Goal: Information Seeking & Learning: Compare options

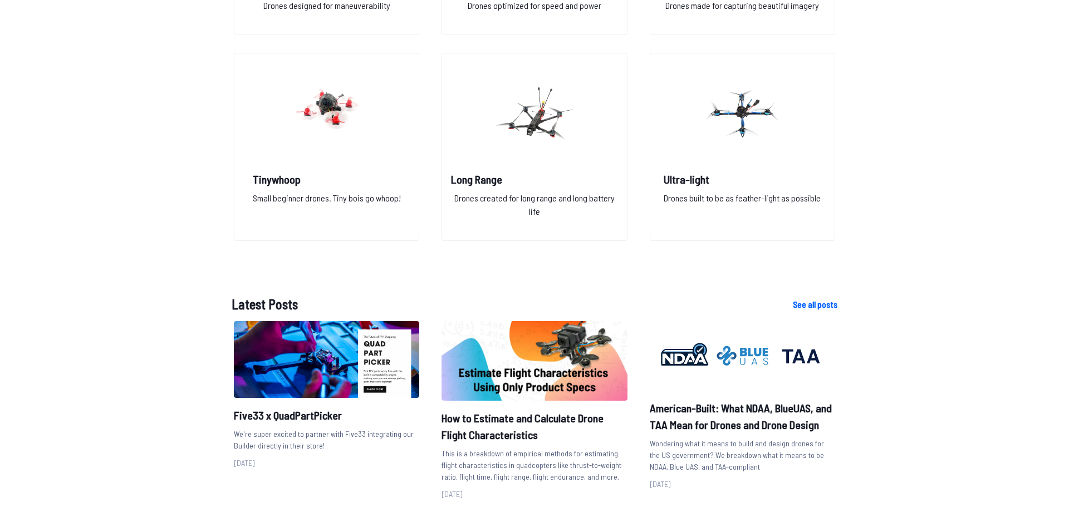
scroll to position [966, 0]
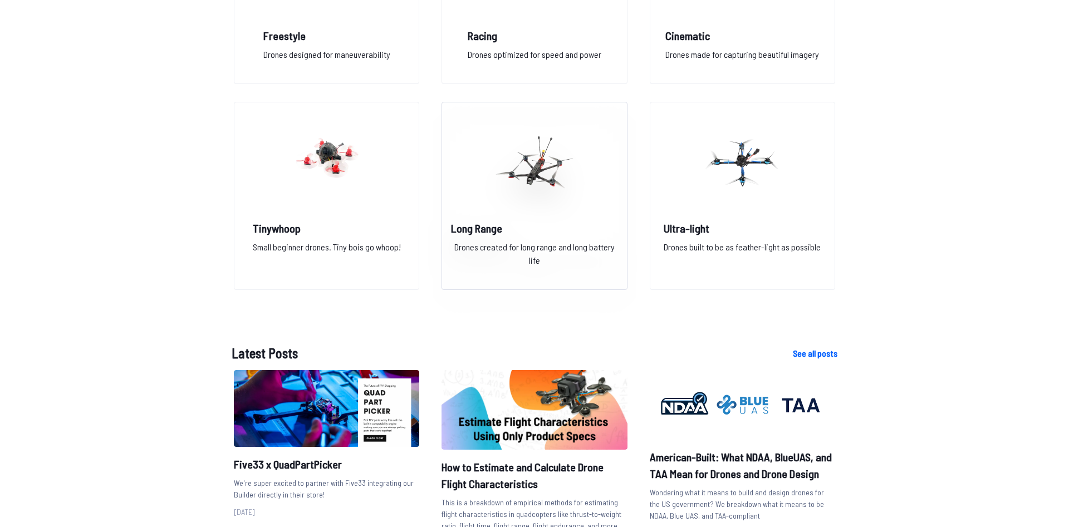
click at [537, 186] on img at bounding box center [534, 163] width 80 height 98
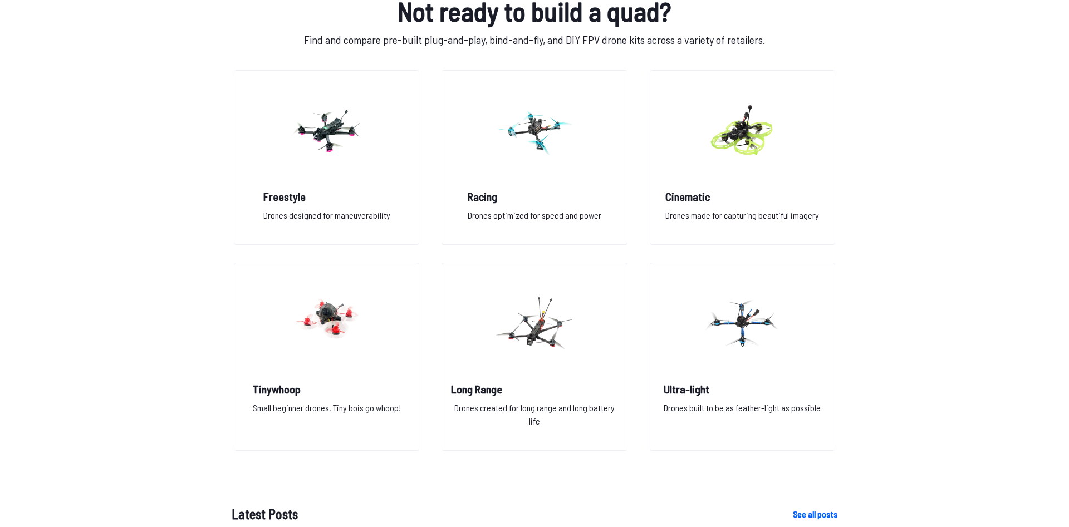
scroll to position [795, 0]
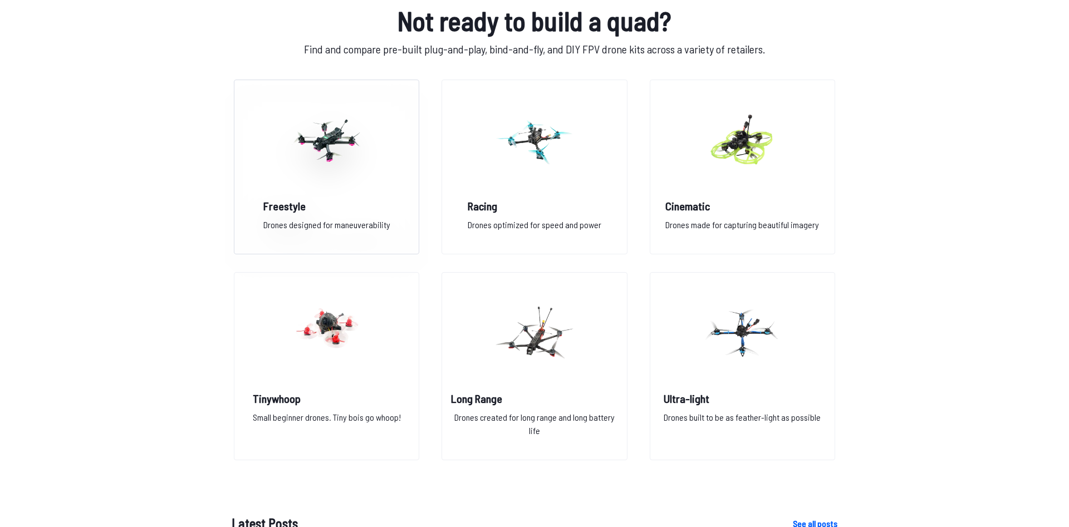
click at [316, 155] on img at bounding box center [327, 140] width 80 height 98
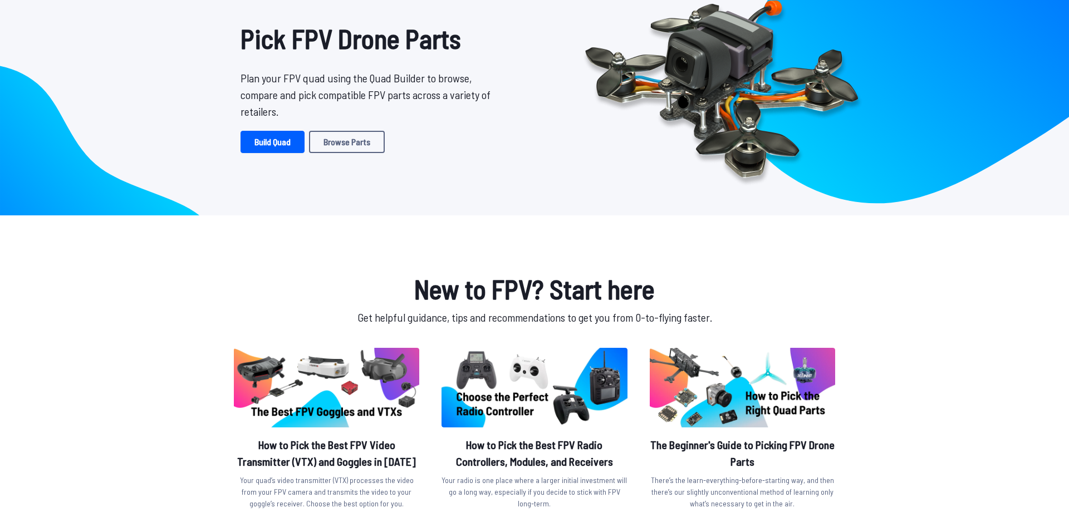
scroll to position [57, 0]
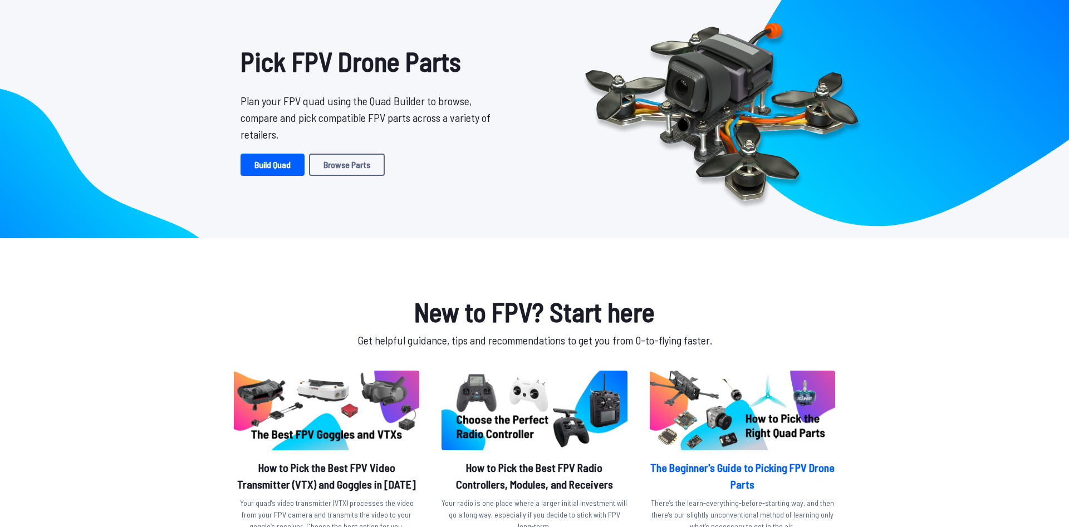
click at [757, 419] on img at bounding box center [742, 411] width 185 height 80
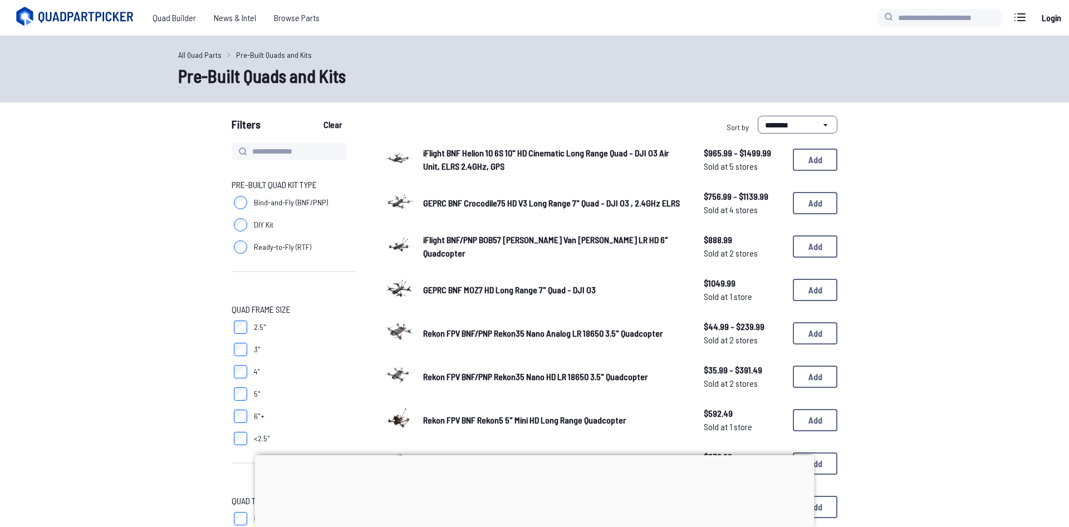
click at [484, 158] on span "iFlight BNF Helion 10 6S 10" HD Cinematic Long Range Quad - DJI O3 Air Unit, EL…" at bounding box center [546, 160] width 246 height 24
click at [519, 154] on span "iFlight BNF Helion 10 6S 10" HD Cinematic Long Range Quad - DJI O3 Air Unit, EL…" at bounding box center [546, 160] width 246 height 24
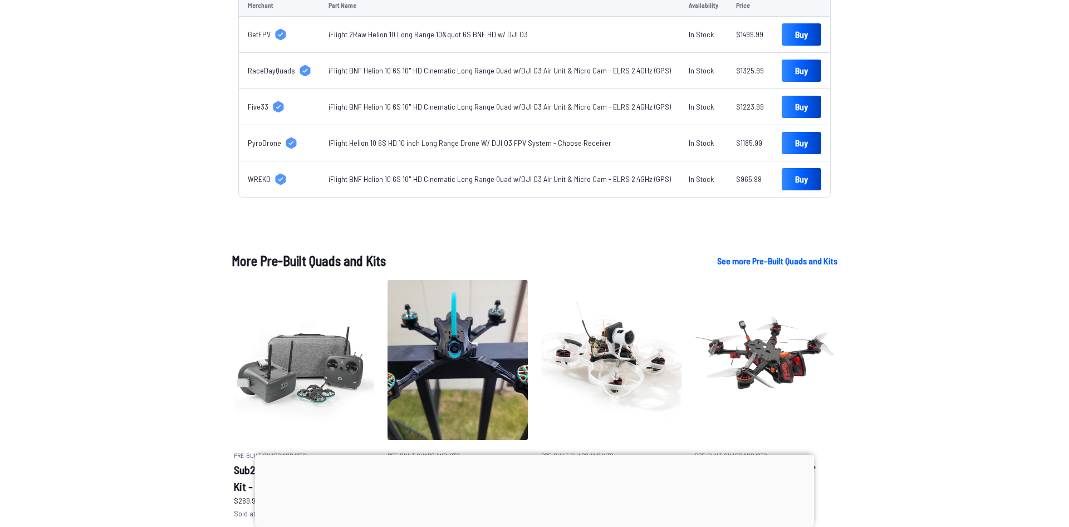
scroll to position [454, 0]
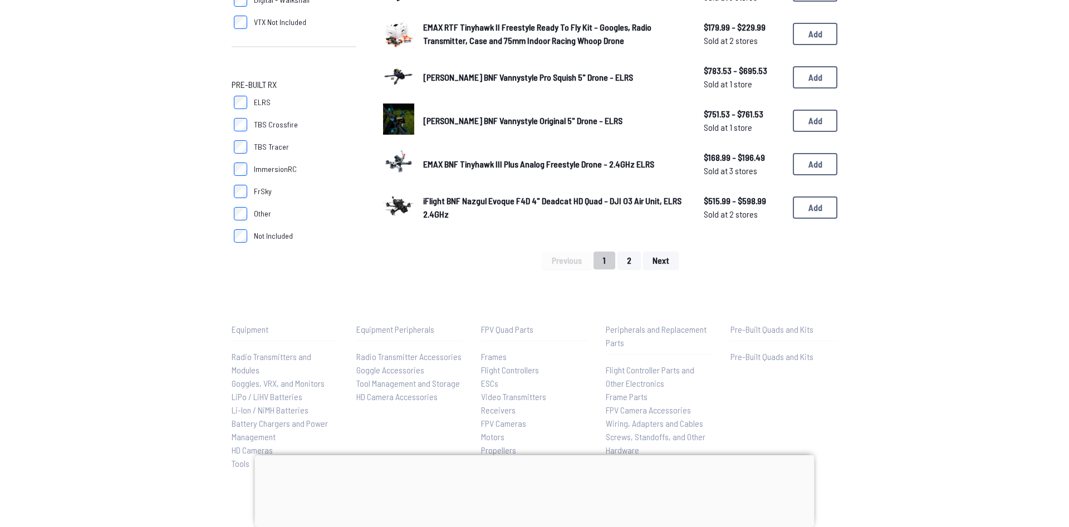
scroll to position [852, 0]
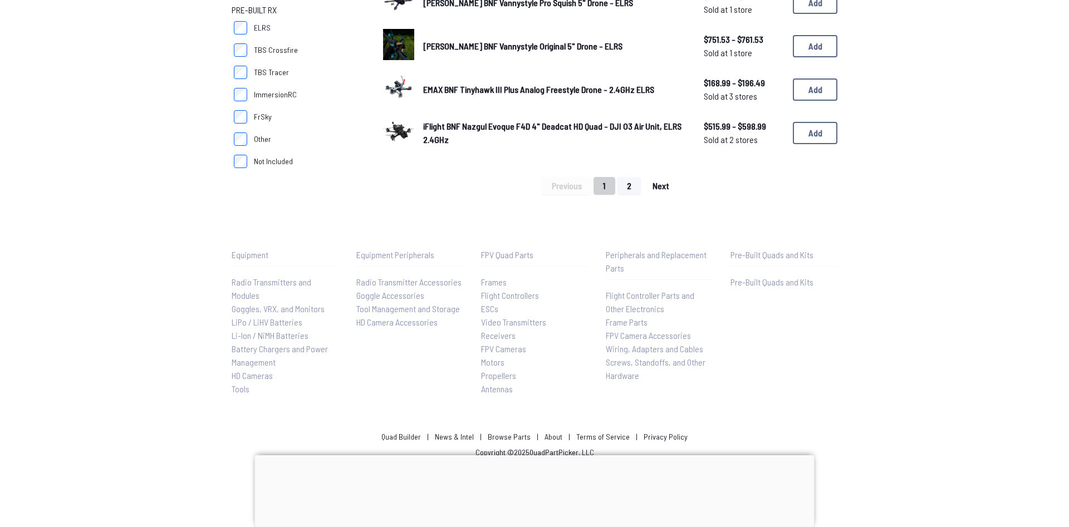
click at [660, 182] on span "Next" at bounding box center [661, 186] width 17 height 9
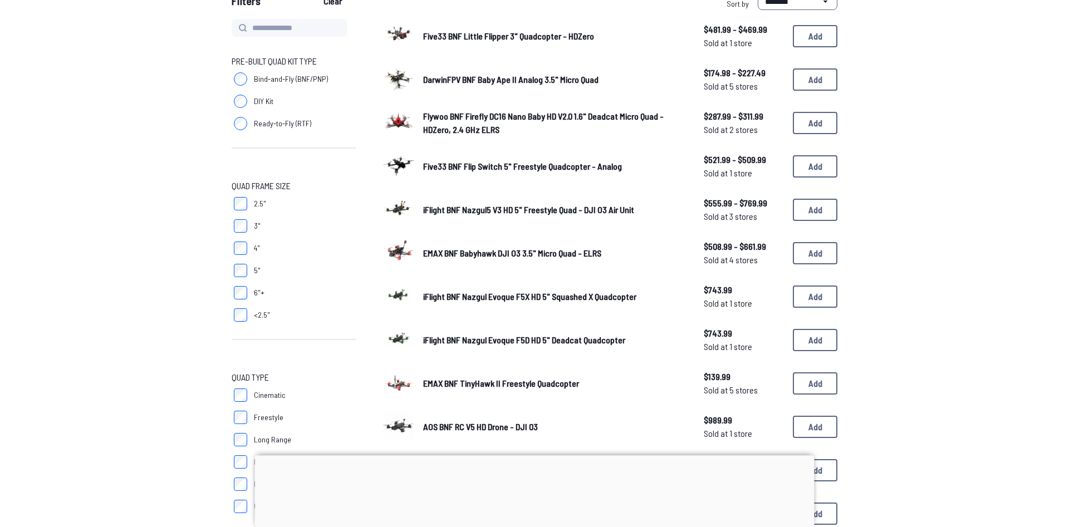
scroll to position [57, 0]
